Goal: Information Seeking & Learning: Check status

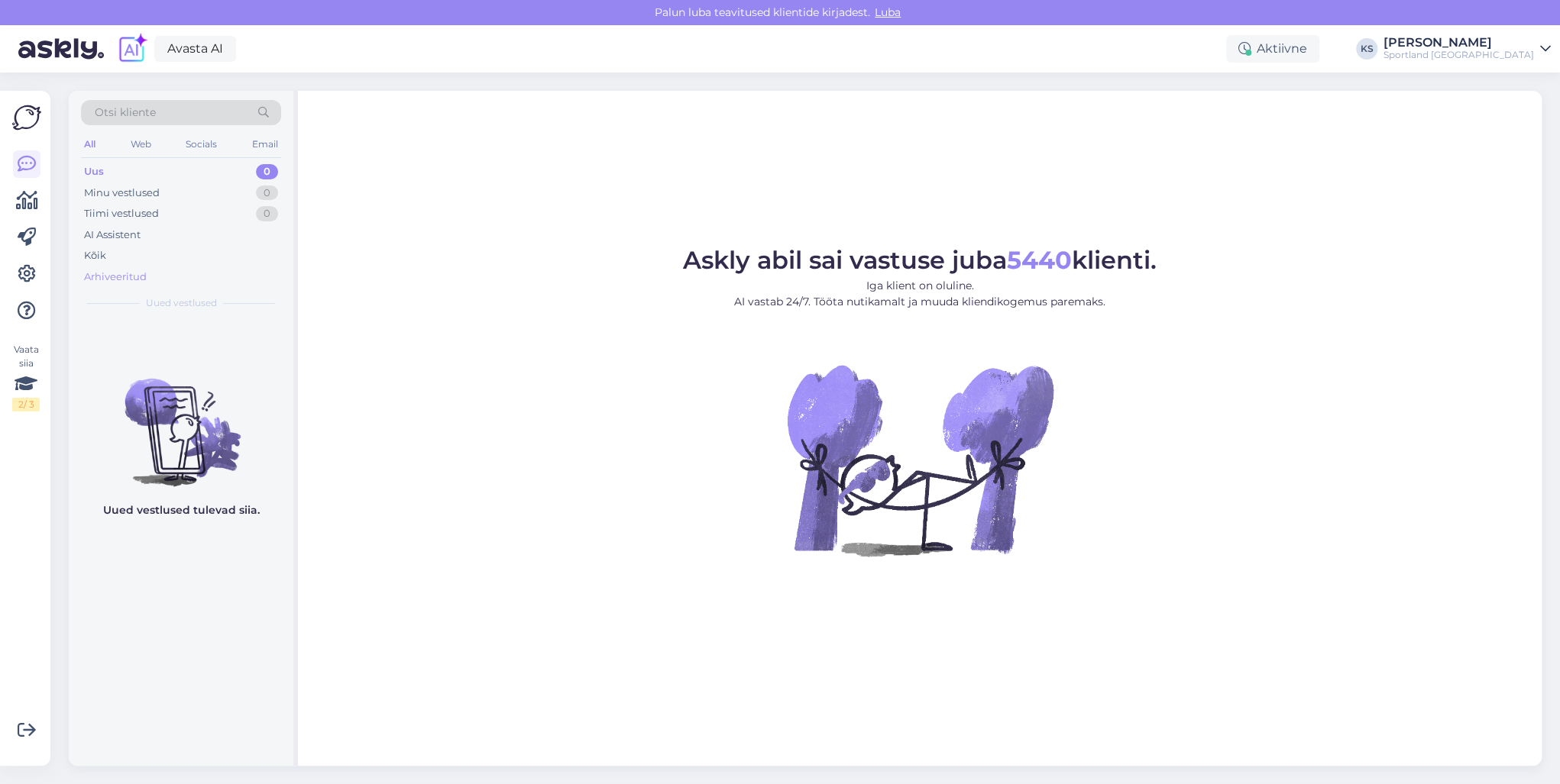
click at [145, 275] on div "Arhiveeritud" at bounding box center [115, 277] width 62 height 15
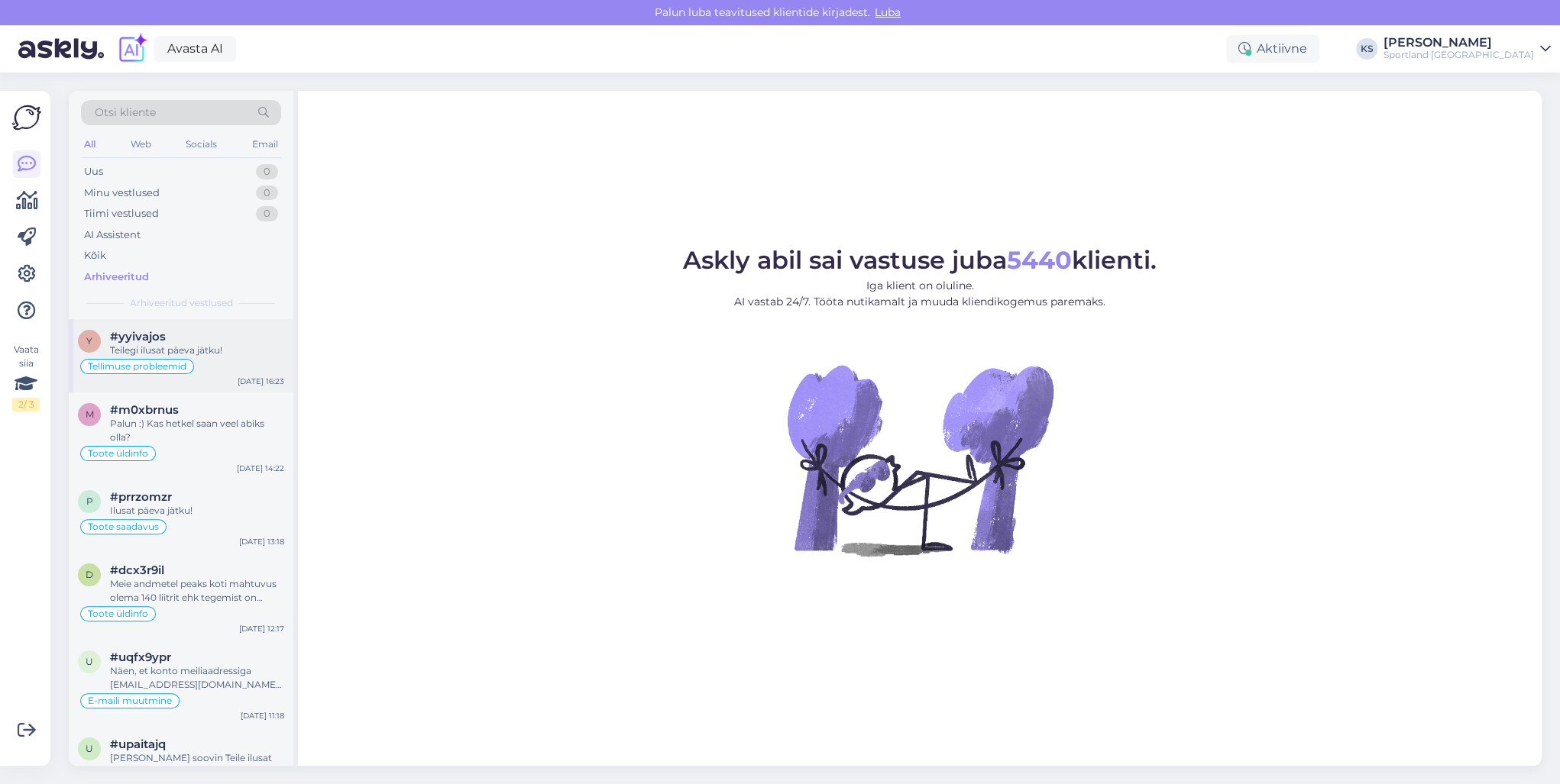
click at [208, 369] on div "Tellimuse probleemid" at bounding box center [181, 367] width 206 height 18
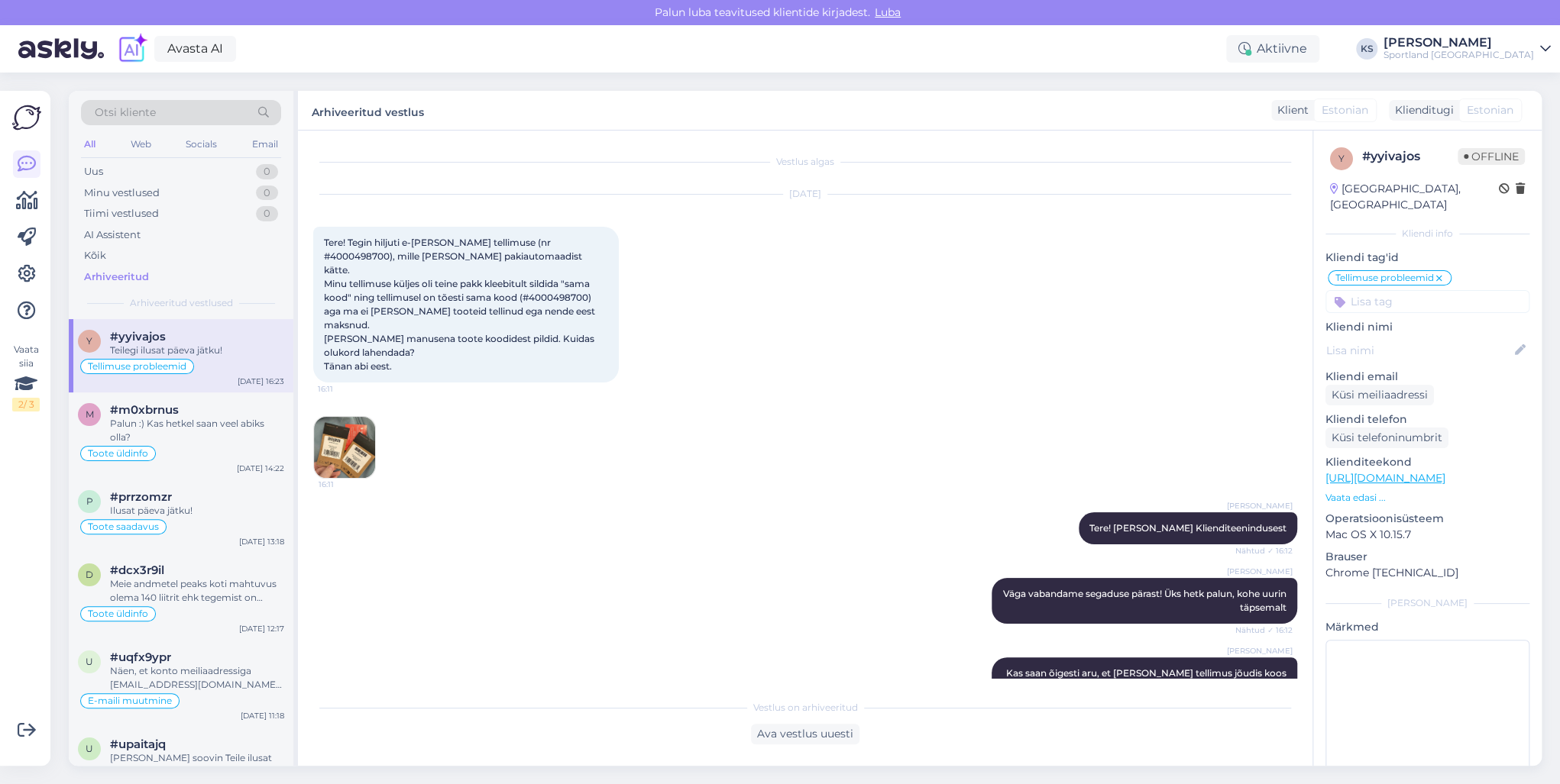
click at [362, 419] on img at bounding box center [345, 448] width 61 height 61
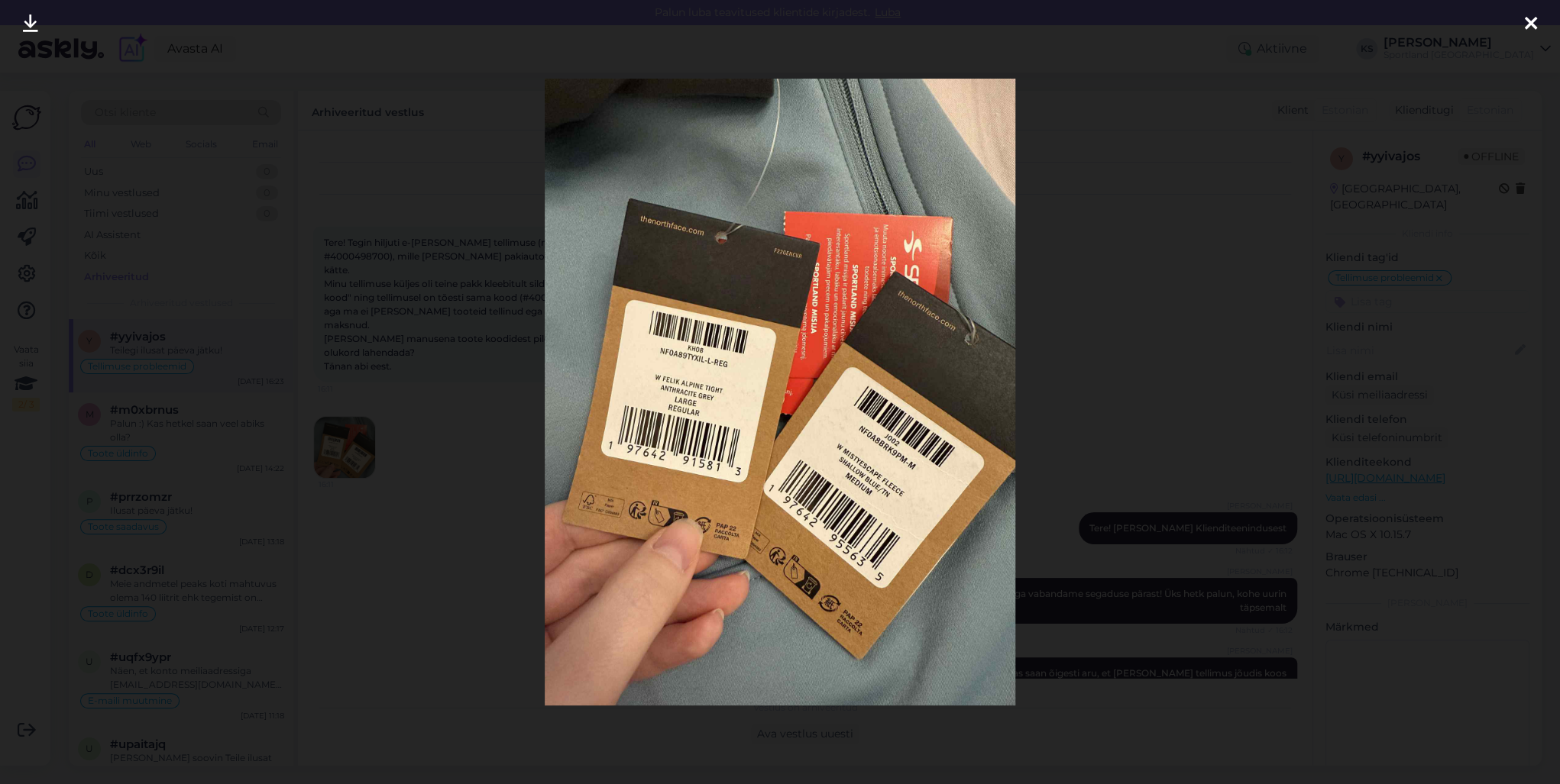
click at [1530, 26] on icon at bounding box center [1531, 25] width 12 height 20
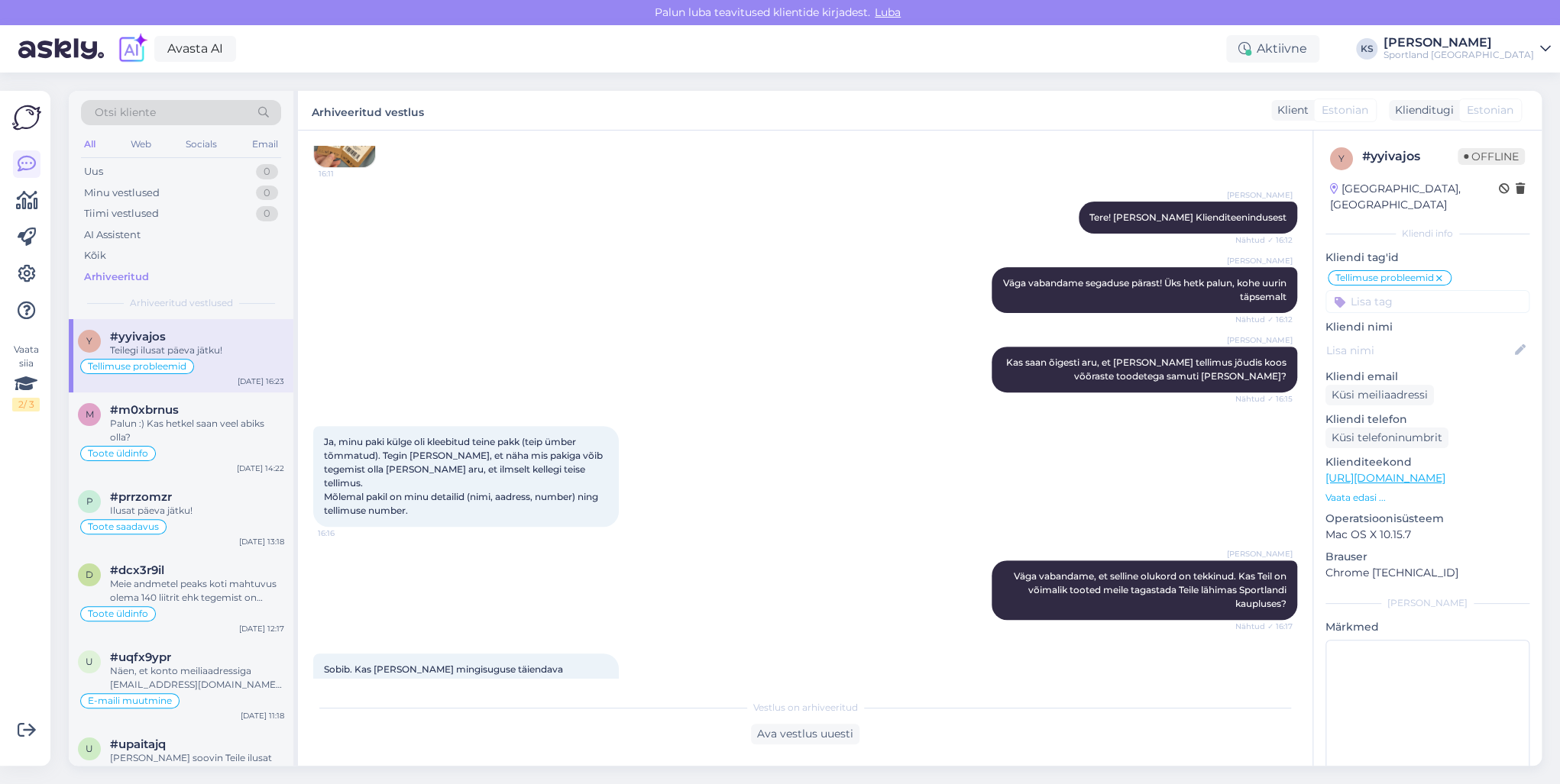
scroll to position [122, 0]
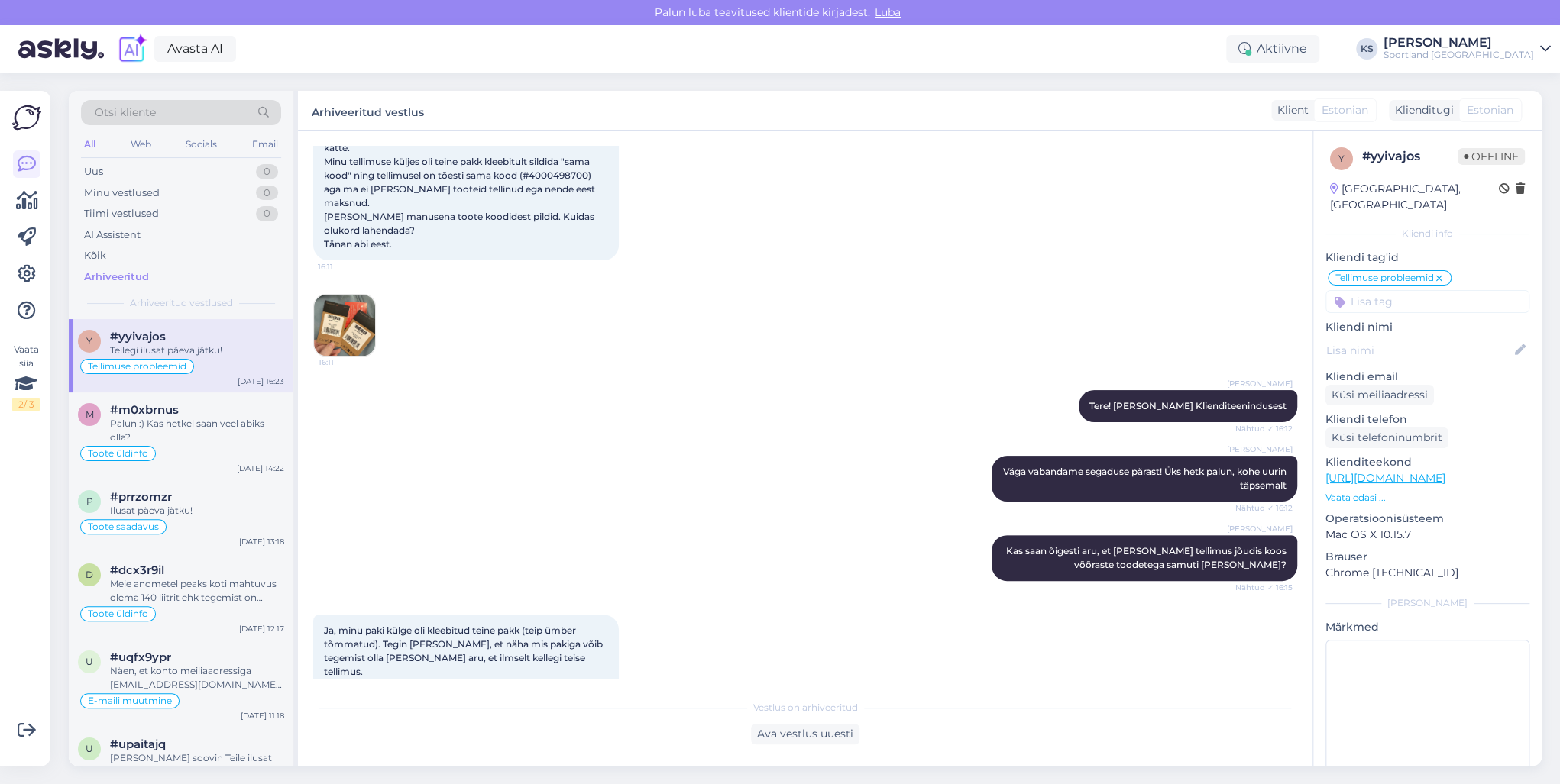
click at [348, 319] on img at bounding box center [345, 325] width 61 height 61
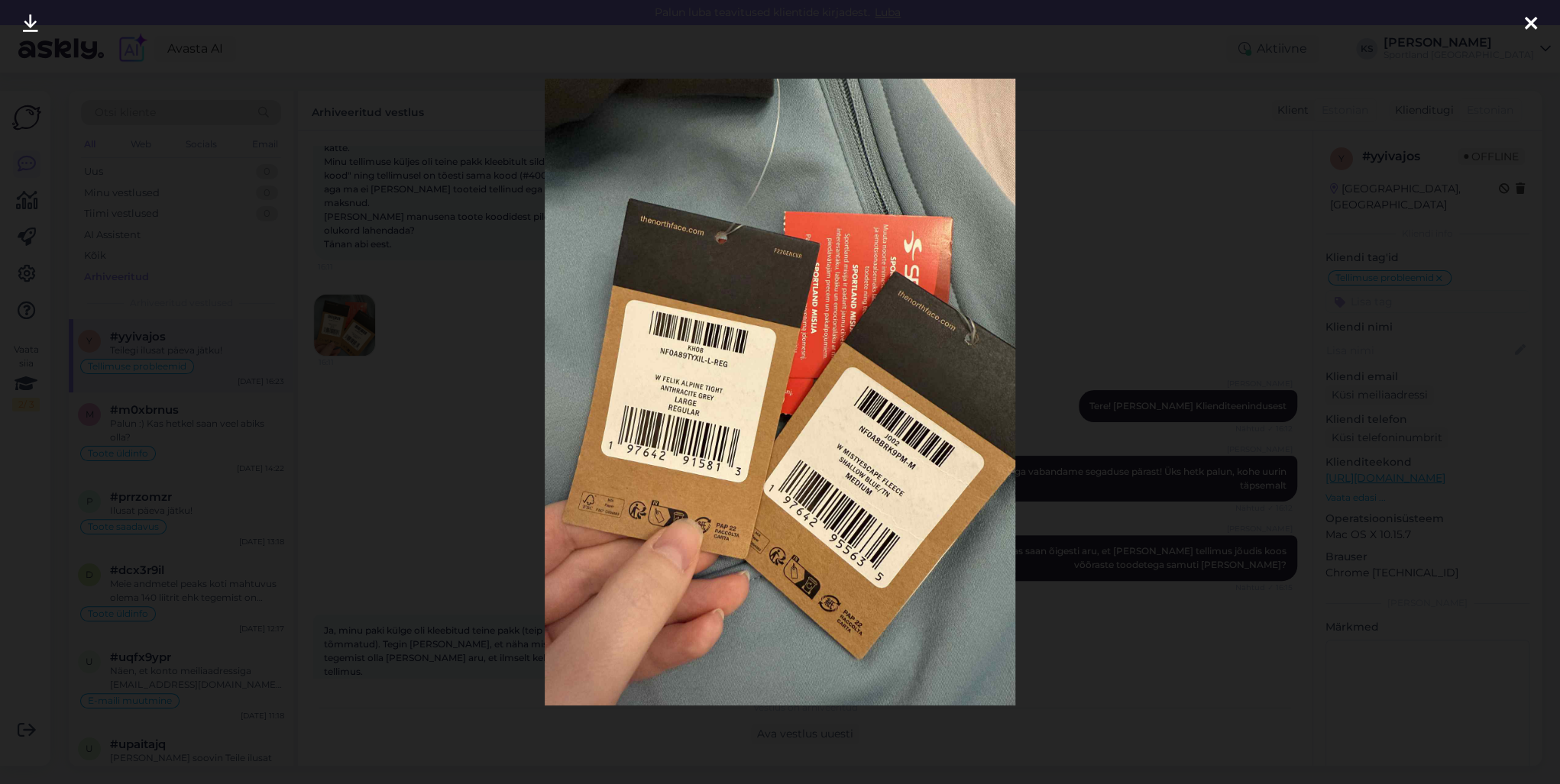
click at [1521, 25] on div at bounding box center [1531, 24] width 31 height 49
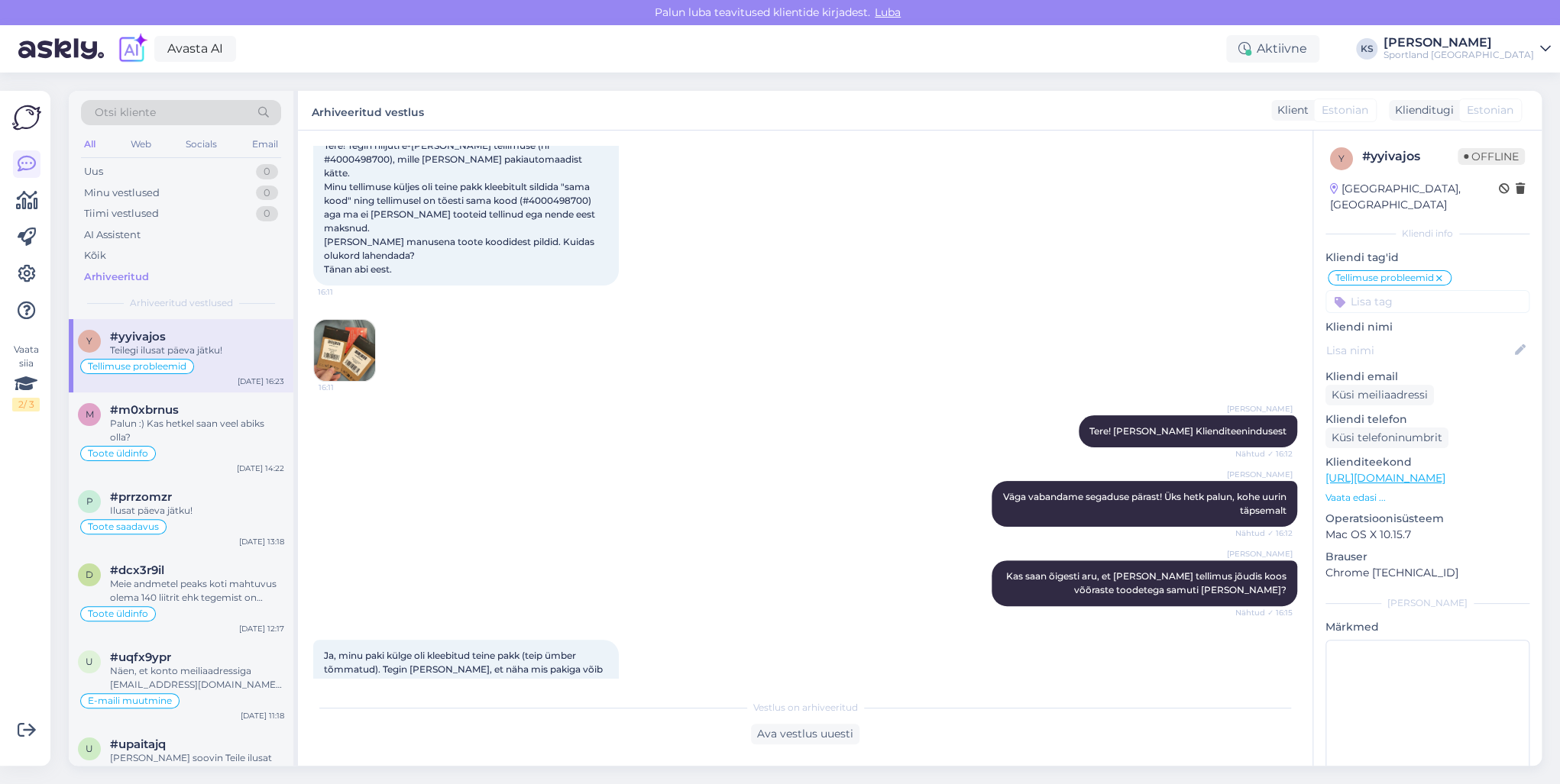
scroll to position [0, 0]
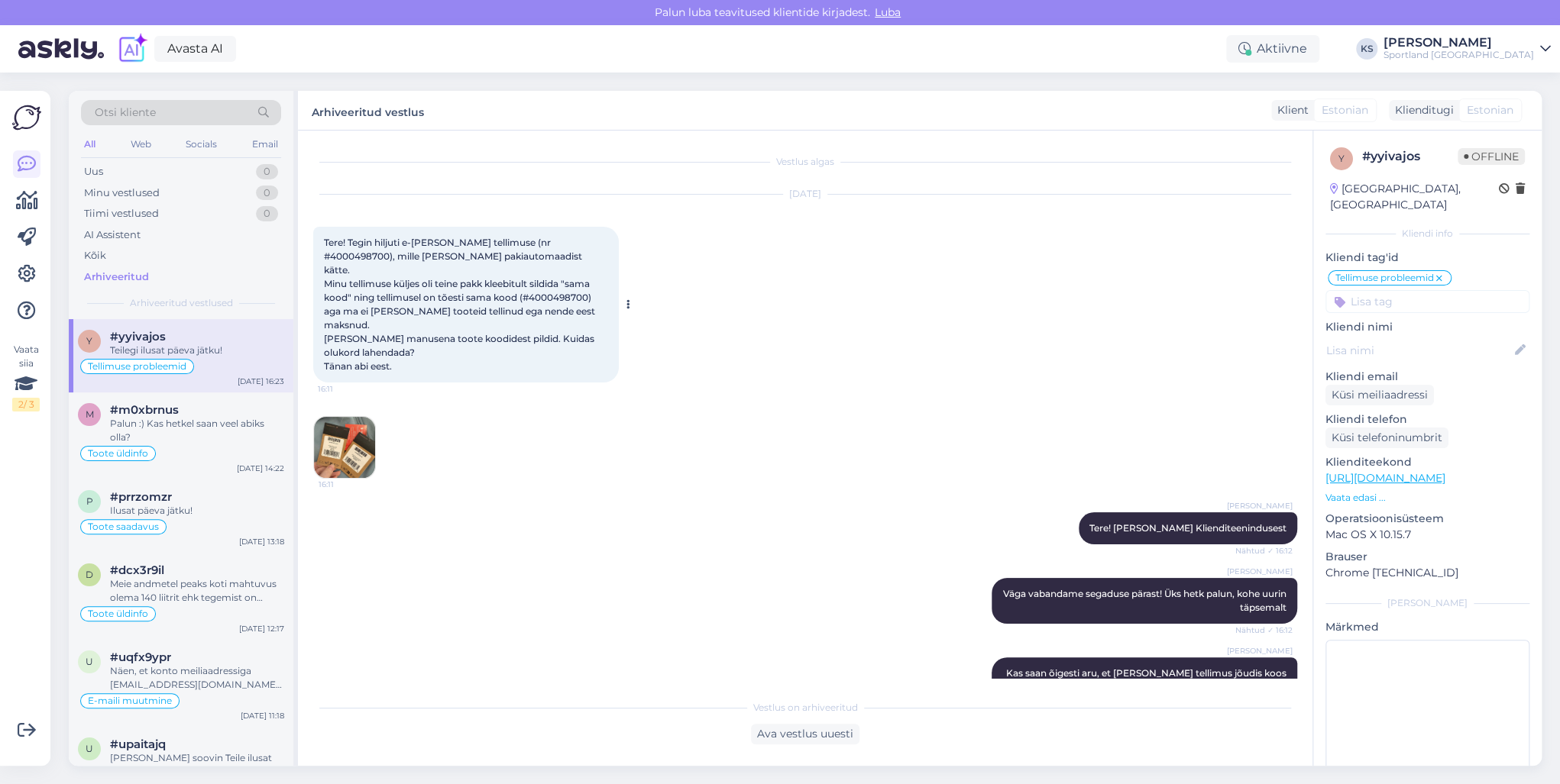
click at [550, 241] on span "Tere! Tegin hiljuti e-[PERSON_NAME] tellimuse (nr #4000498700), mille [PERSON_N…" at bounding box center [461, 304] width 274 height 135
copy span "4000498700"
click at [349, 417] on img at bounding box center [345, 448] width 61 height 61
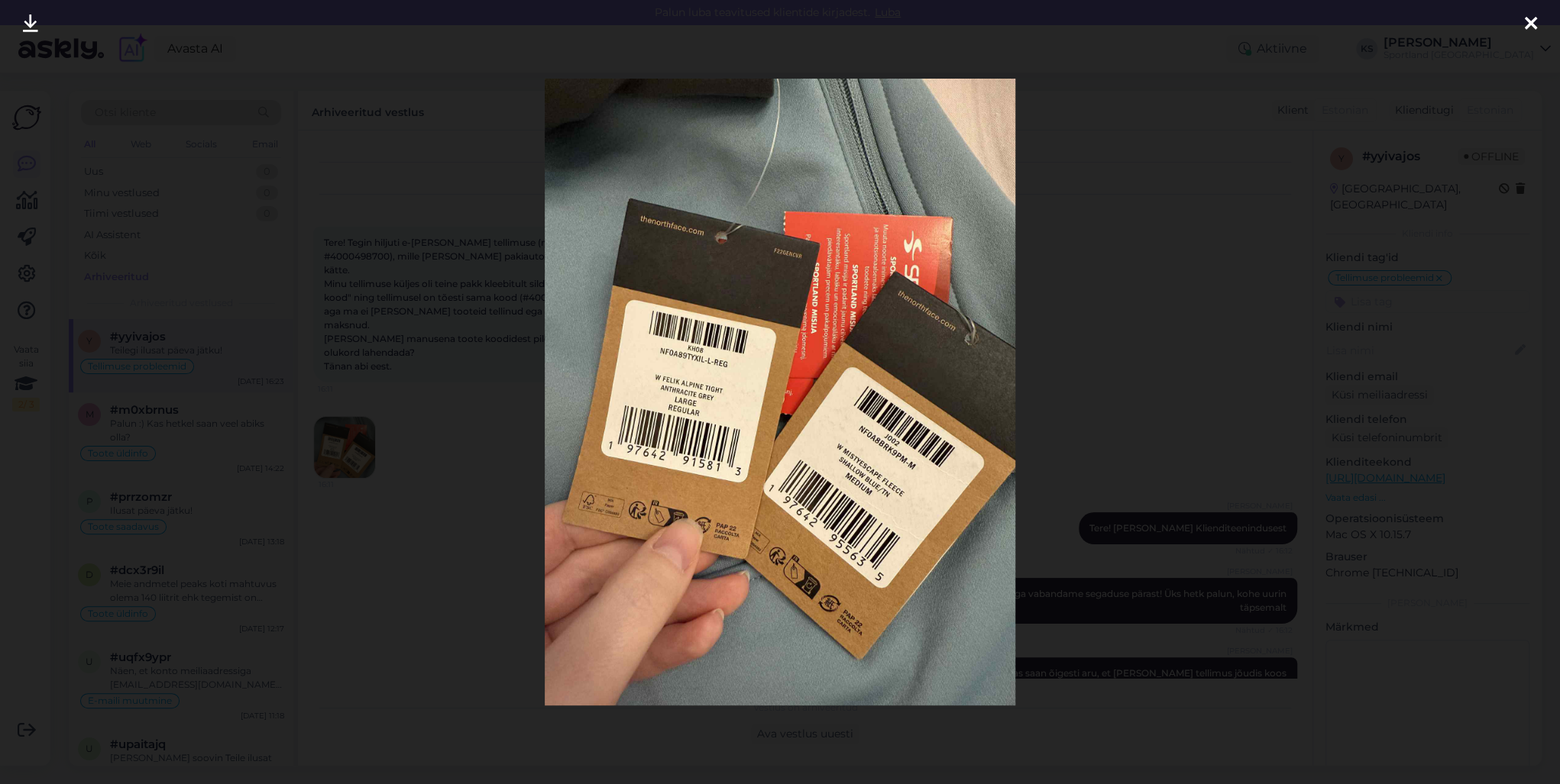
click at [1525, 30] on icon at bounding box center [1531, 25] width 12 height 20
